Goal: Understand process/instructions: Learn how to perform a task or action

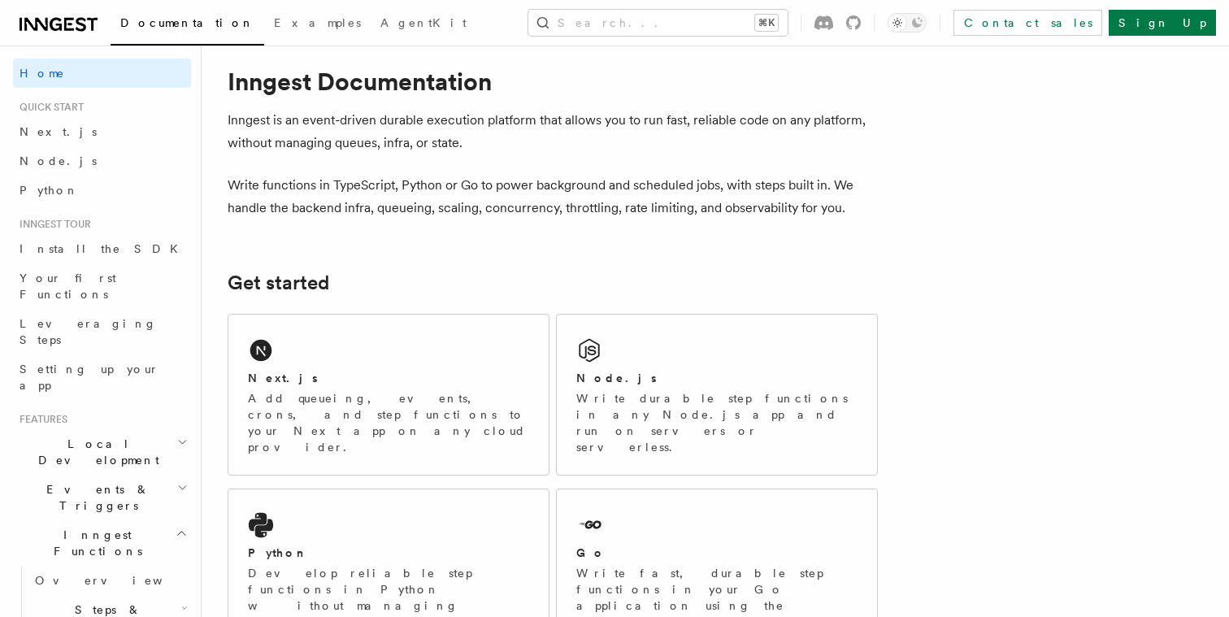
scroll to position [27, 0]
click at [350, 351] on div "Next.js Add queueing, events, crons, and step functions to your Next app on any…" at bounding box center [388, 392] width 320 height 160
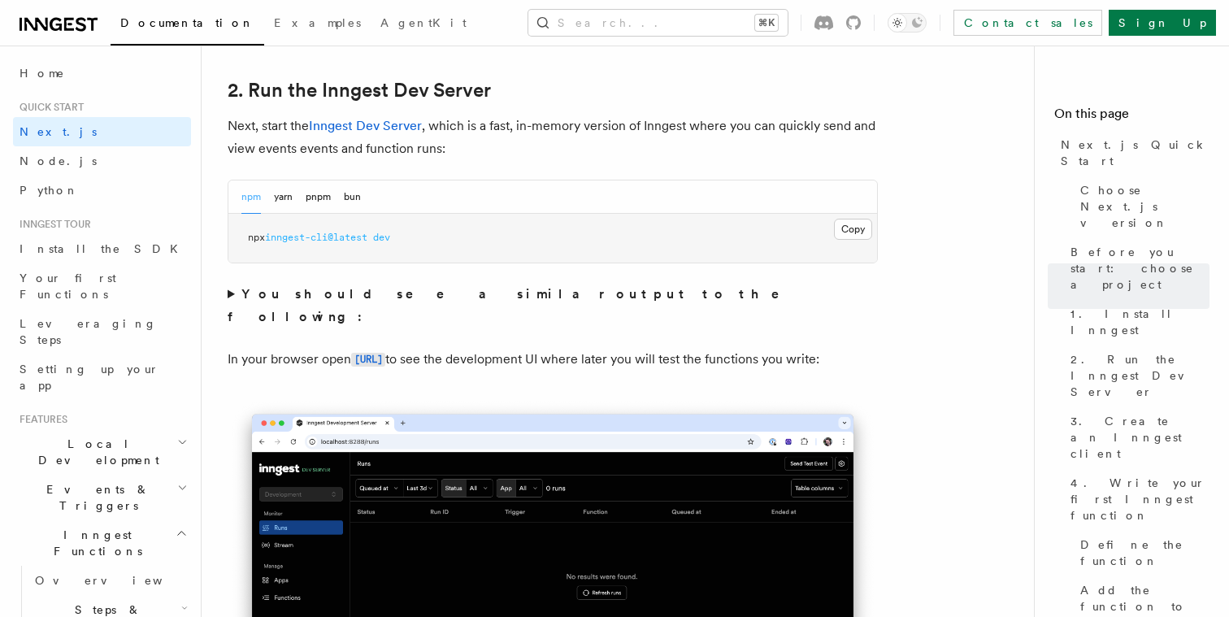
scroll to position [1116, 0]
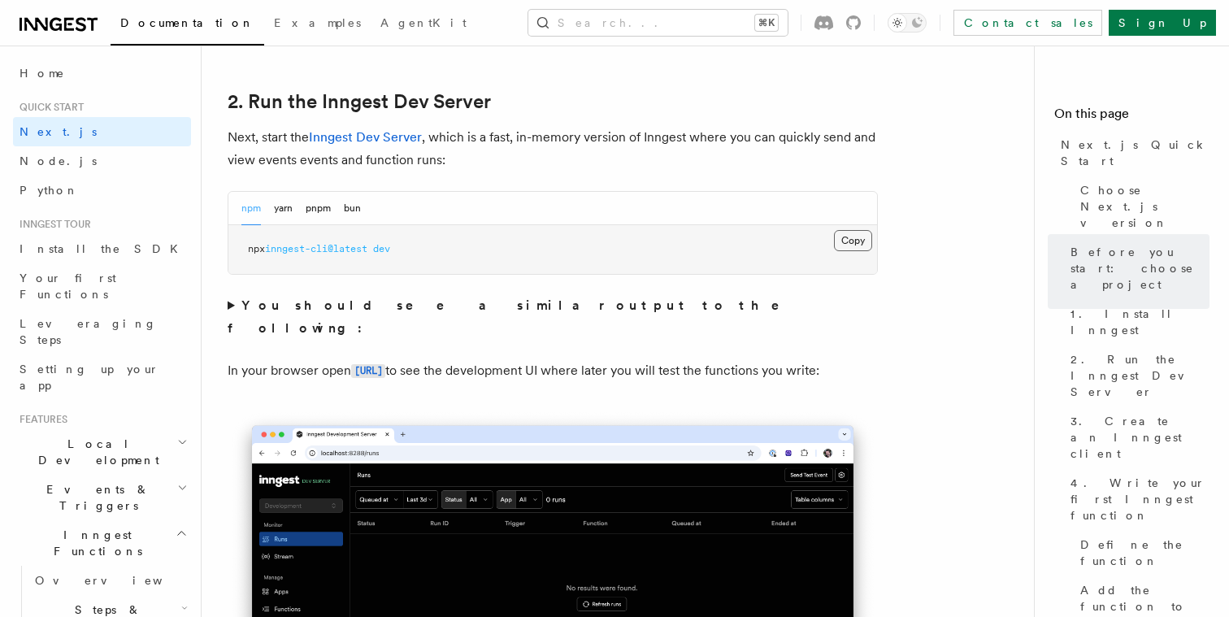
click at [852, 242] on button "Copy Copied" at bounding box center [853, 240] width 38 height 21
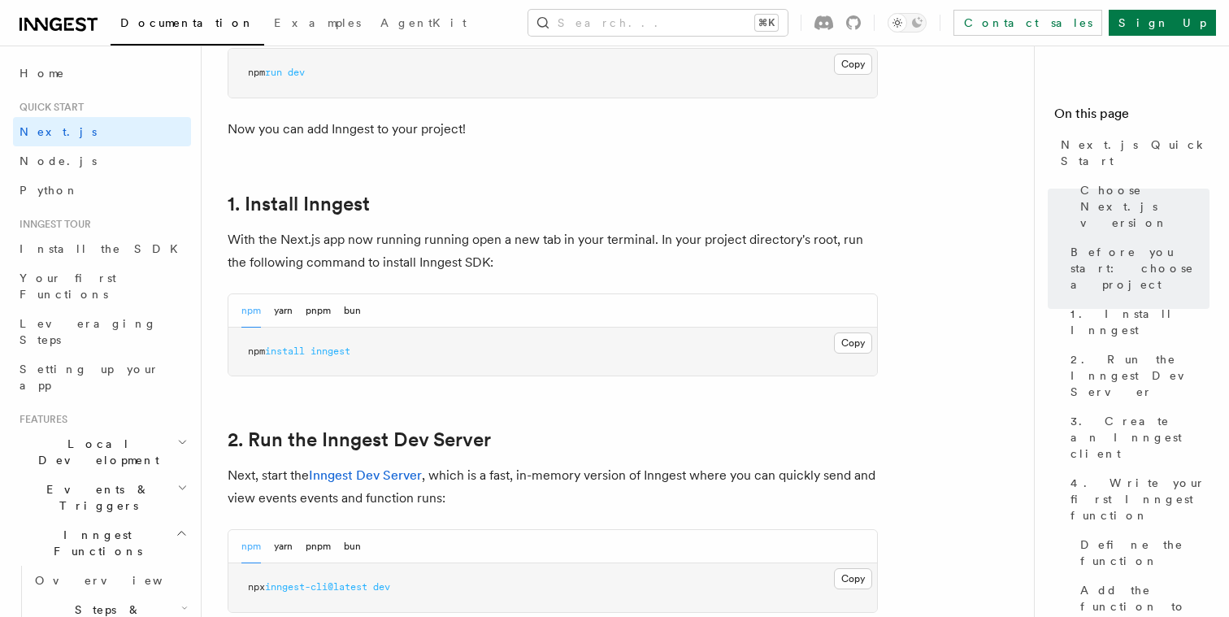
scroll to position [785, 0]
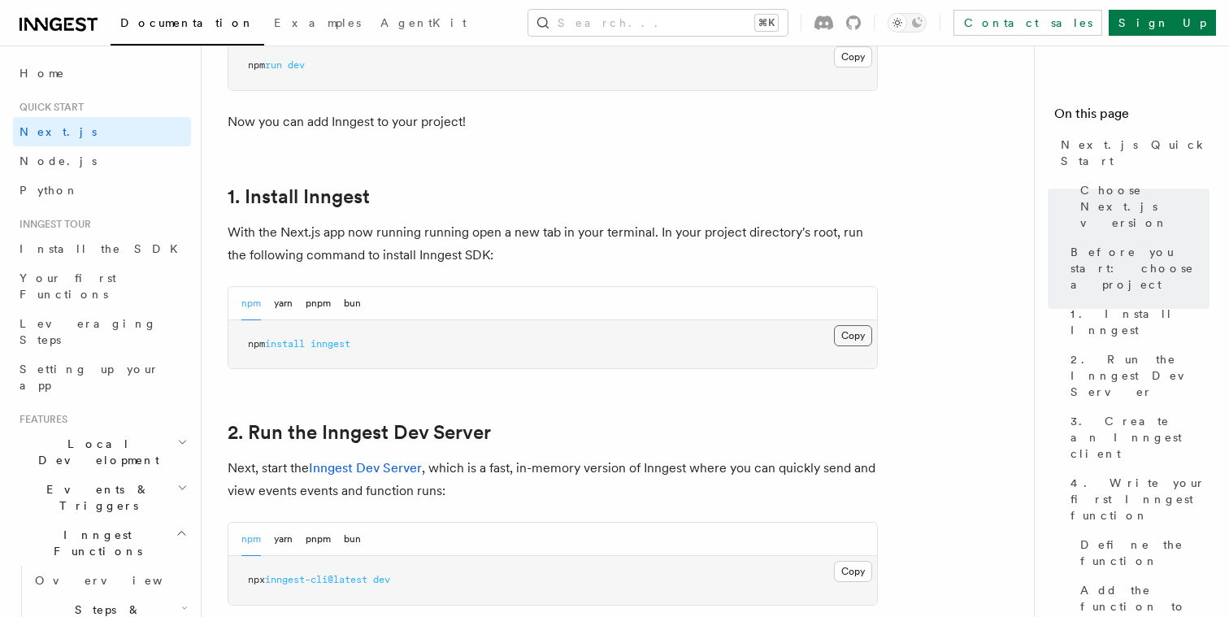
click at [862, 335] on button "Copy Copied" at bounding box center [853, 335] width 38 height 21
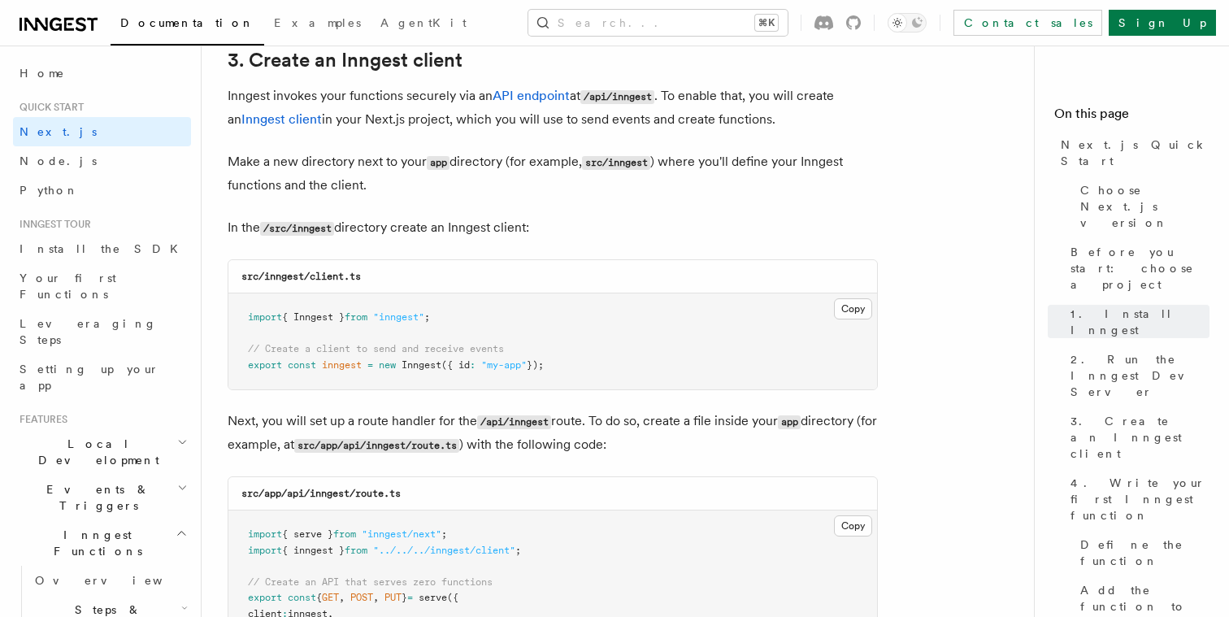
scroll to position [1939, 0]
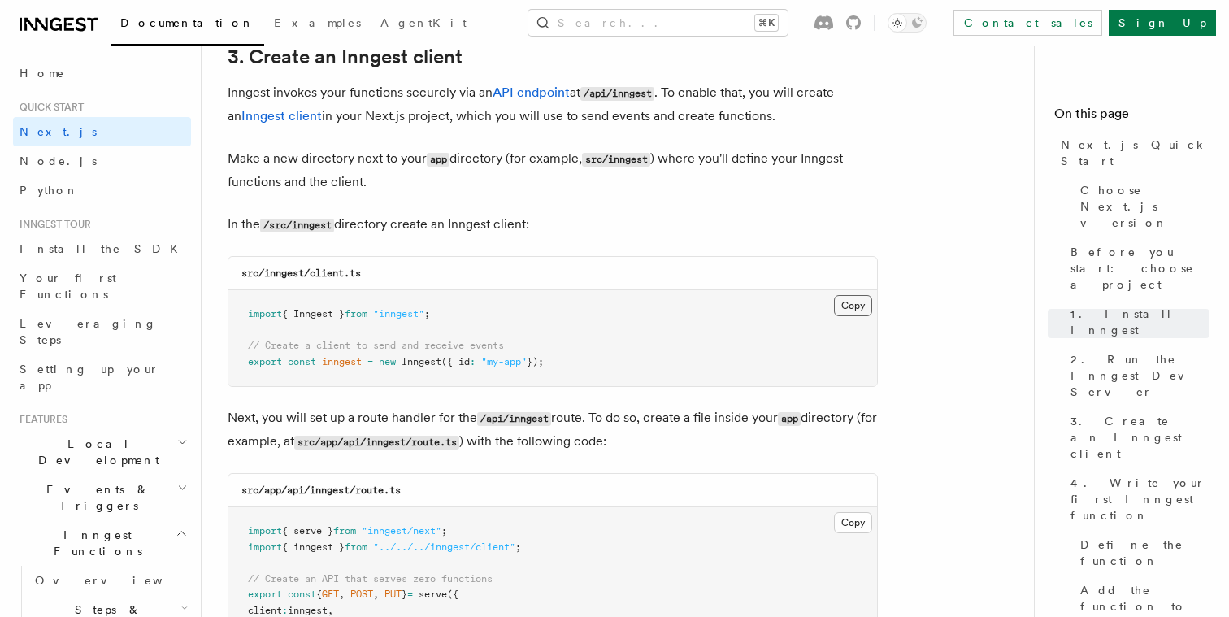
click at [861, 307] on button "Copy Copied" at bounding box center [853, 305] width 38 height 21
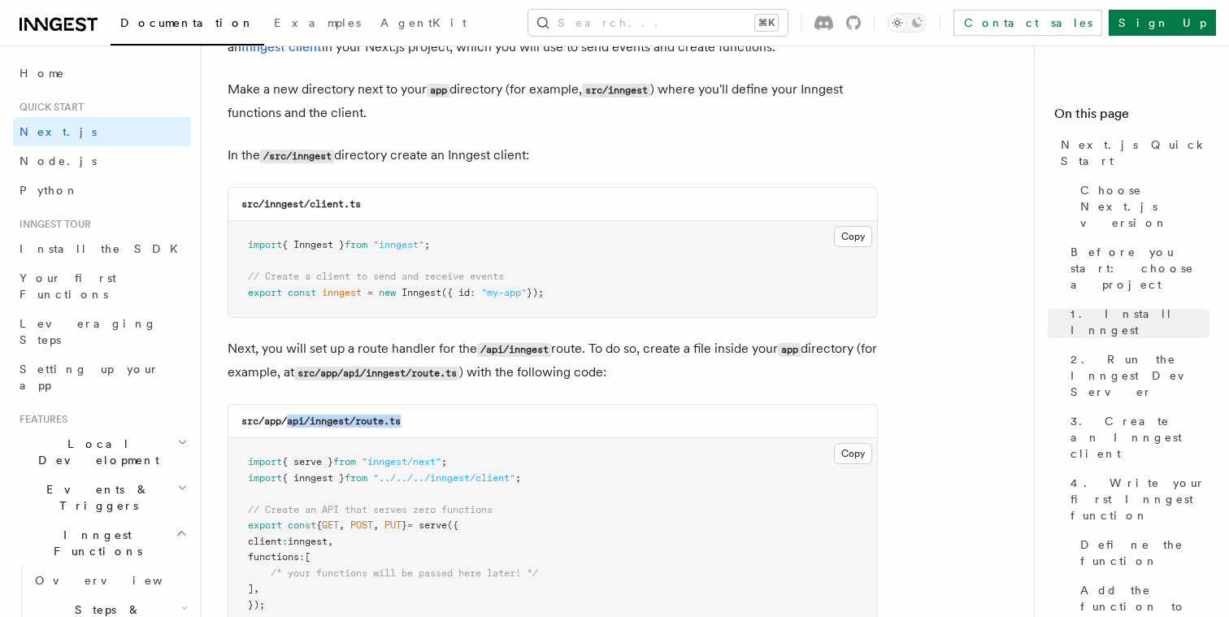
drag, startPoint x: 289, startPoint y: 423, endPoint x: 427, endPoint y: 423, distance: 138.2
click at [427, 423] on div "src/app/api/inngest/route.ts" at bounding box center [552, 421] width 649 height 33
copy code "api/inngest/route.ts"
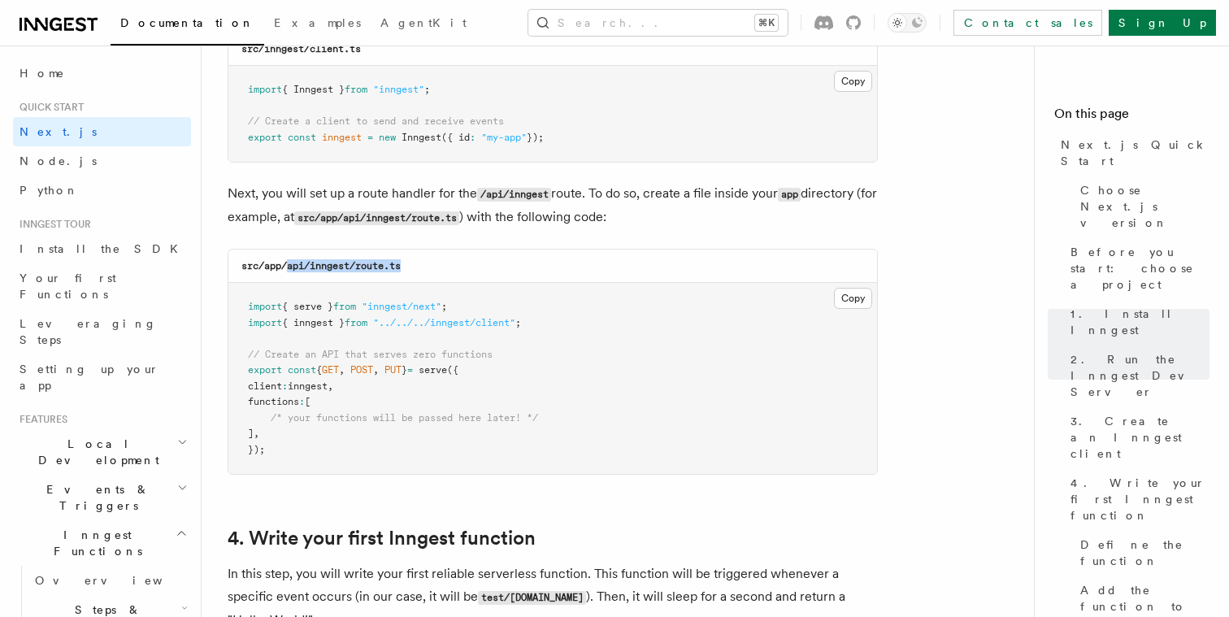
scroll to position [2222, 0]
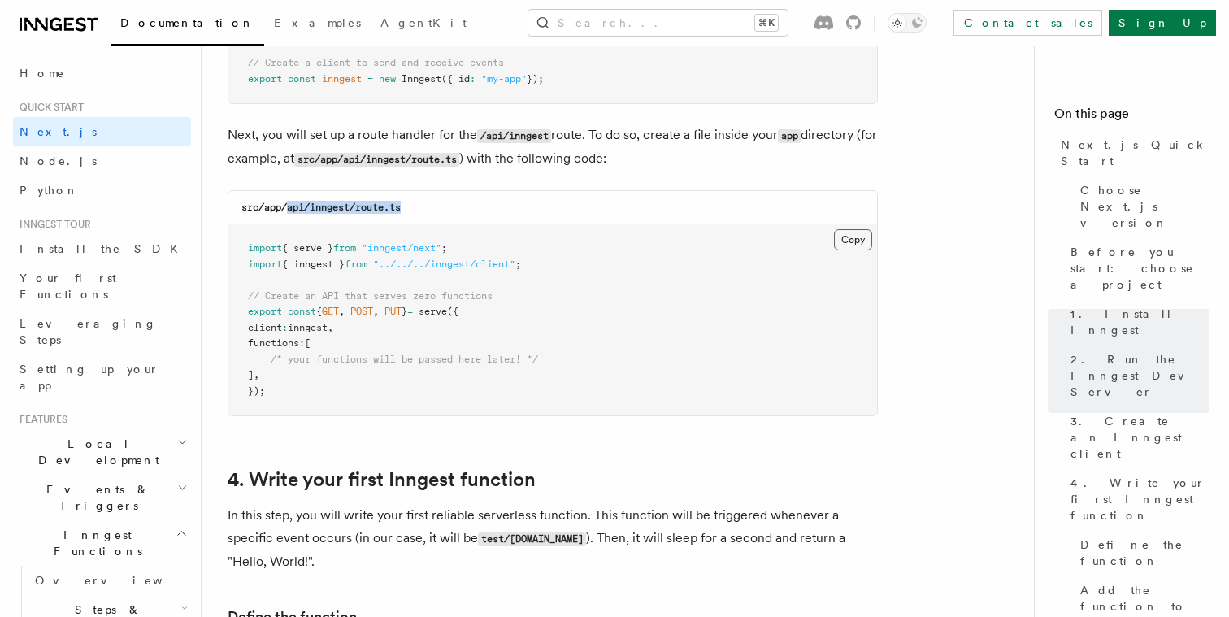
click at [841, 241] on button "Copy Copied" at bounding box center [853, 239] width 38 height 21
